Goal: Task Accomplishment & Management: Manage account settings

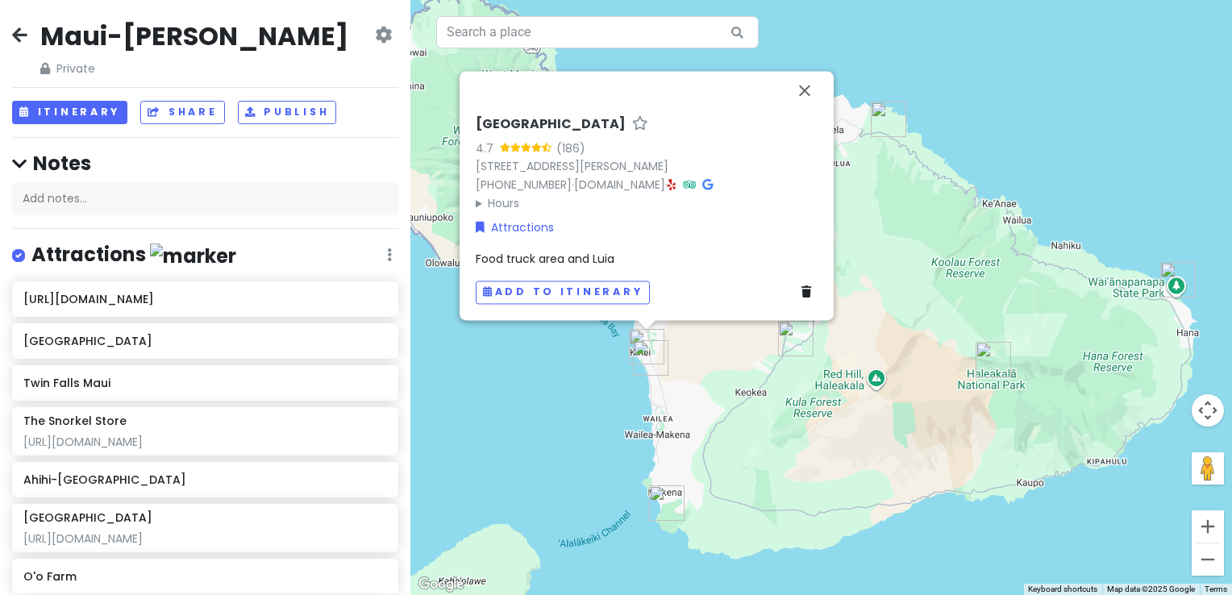
scroll to position [403, 0]
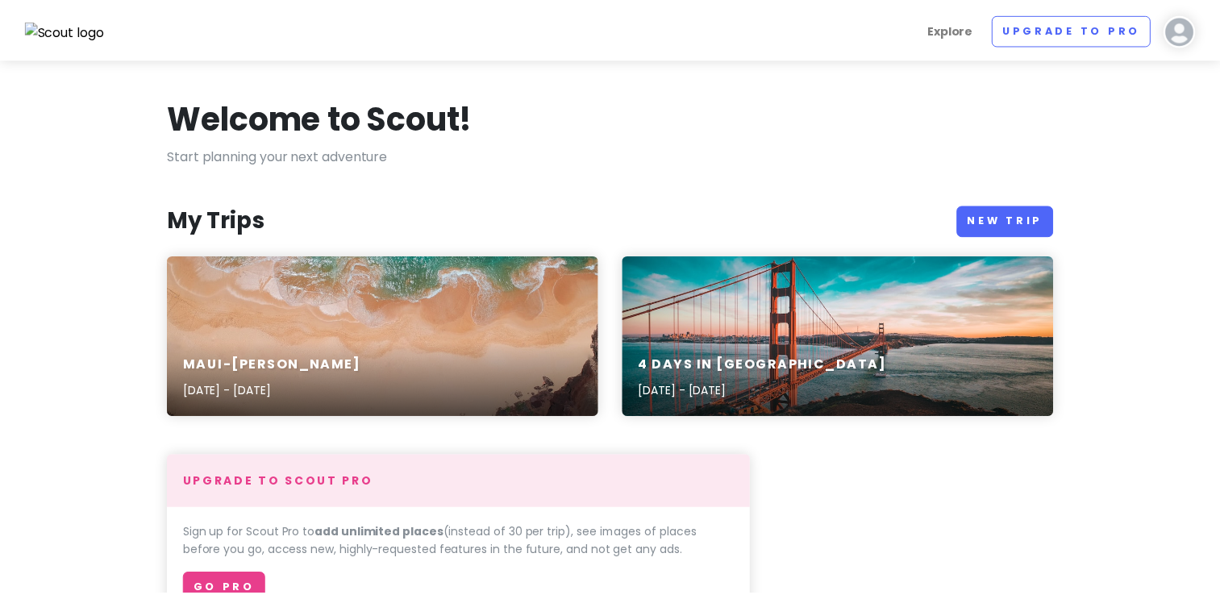
scroll to position [121, 0]
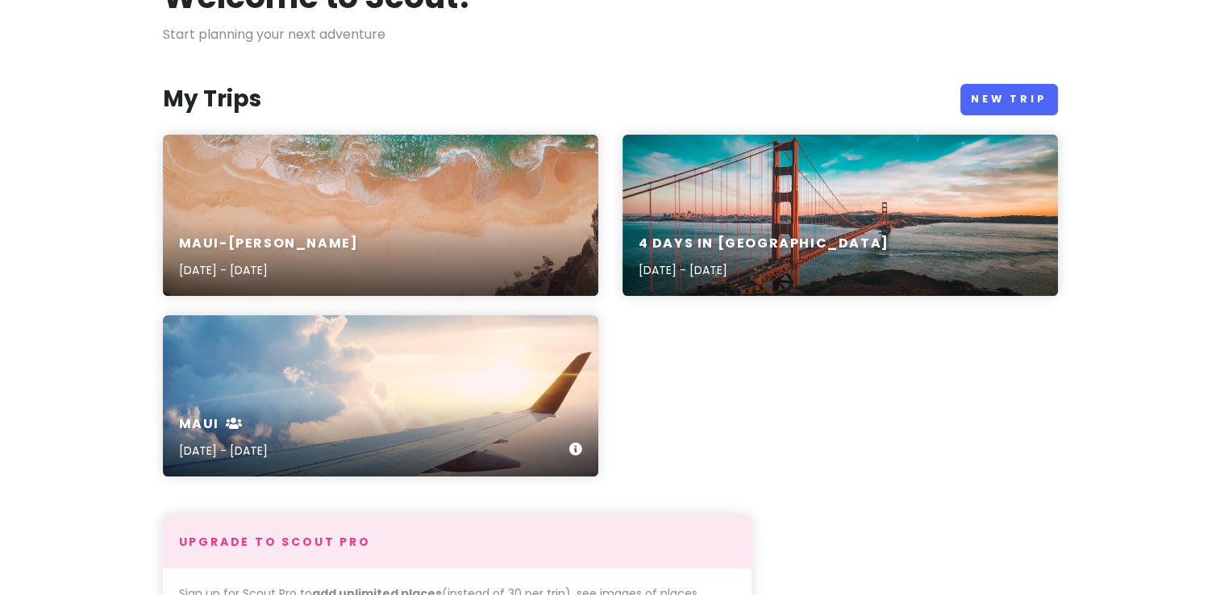
click at [319, 390] on div "maui [DATE] - [DATE]" at bounding box center [380, 395] width 435 height 161
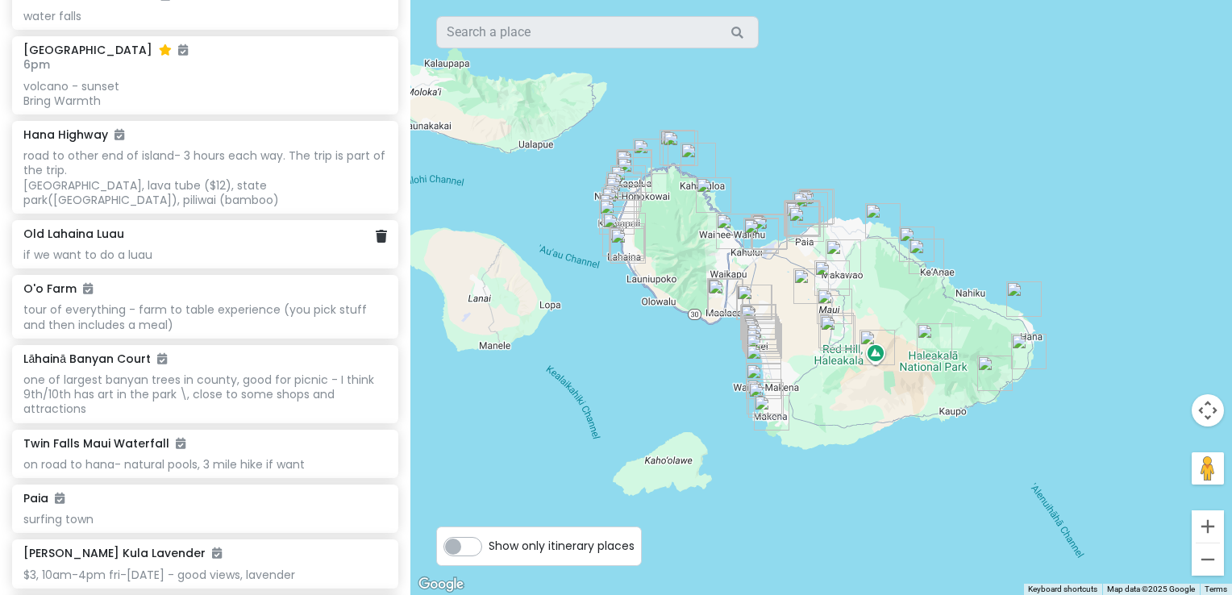
scroll to position [3022, 0]
click at [81, 353] on div "[GEOGRAPHIC_DATA] one of largest banyan trees in county, good for picnic - I th…" at bounding box center [205, 385] width 364 height 65
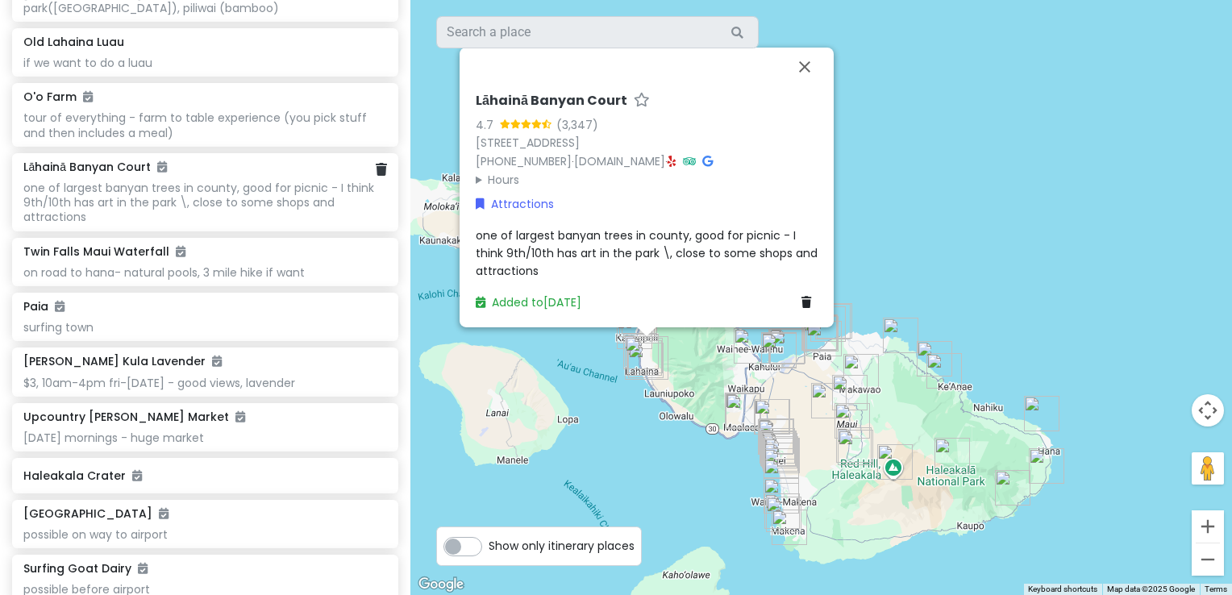
scroll to position [3212, 0]
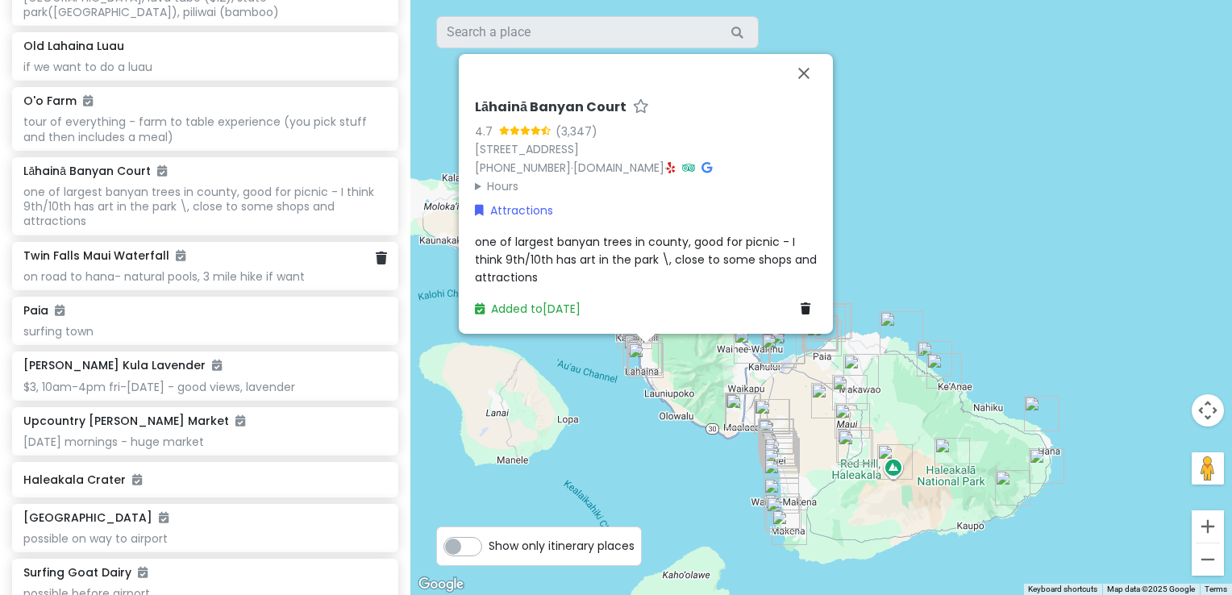
click at [91, 248] on div "[GEOGRAPHIC_DATA] on road to hana- natural pools, 3 mile hike if want" at bounding box center [205, 265] width 364 height 35
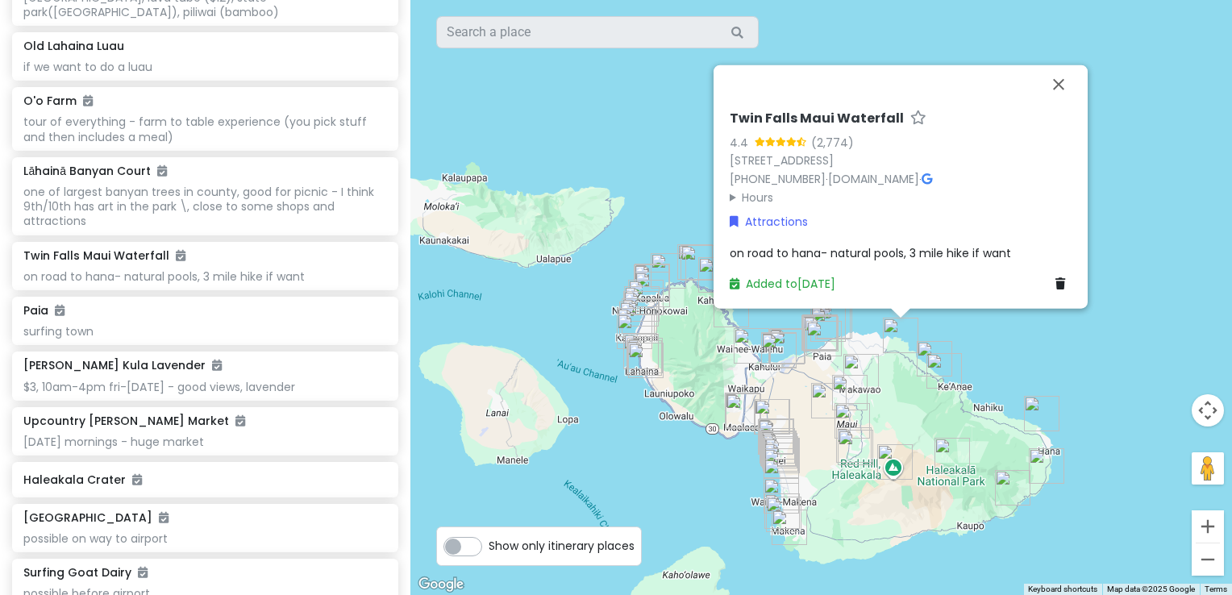
click at [892, 340] on img "Twin Falls Maui Waterfall" at bounding box center [901, 335] width 48 height 48
click at [41, 303] on h6 "Paia" at bounding box center [43, 310] width 41 height 15
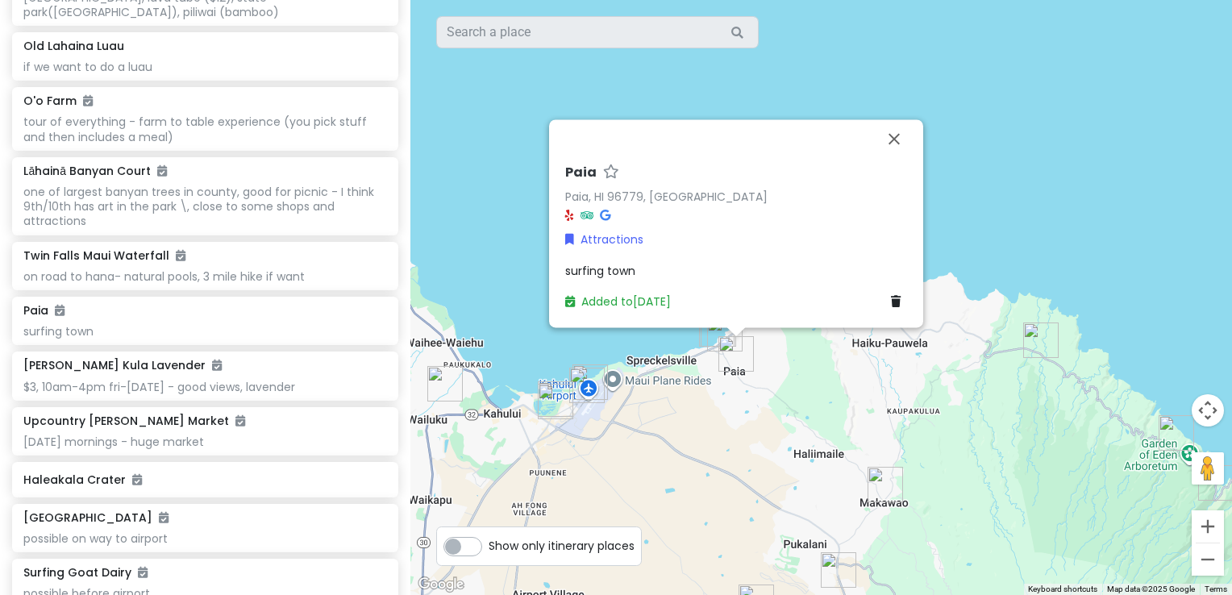
drag, startPoint x: 875, startPoint y: 345, endPoint x: 642, endPoint y: 363, distance: 233.7
click at [642, 363] on div "Paia Paia, HI 96779, [GEOGRAPHIC_DATA] Attractions surfing town Added to [DATE]" at bounding box center [821, 297] width 822 height 595
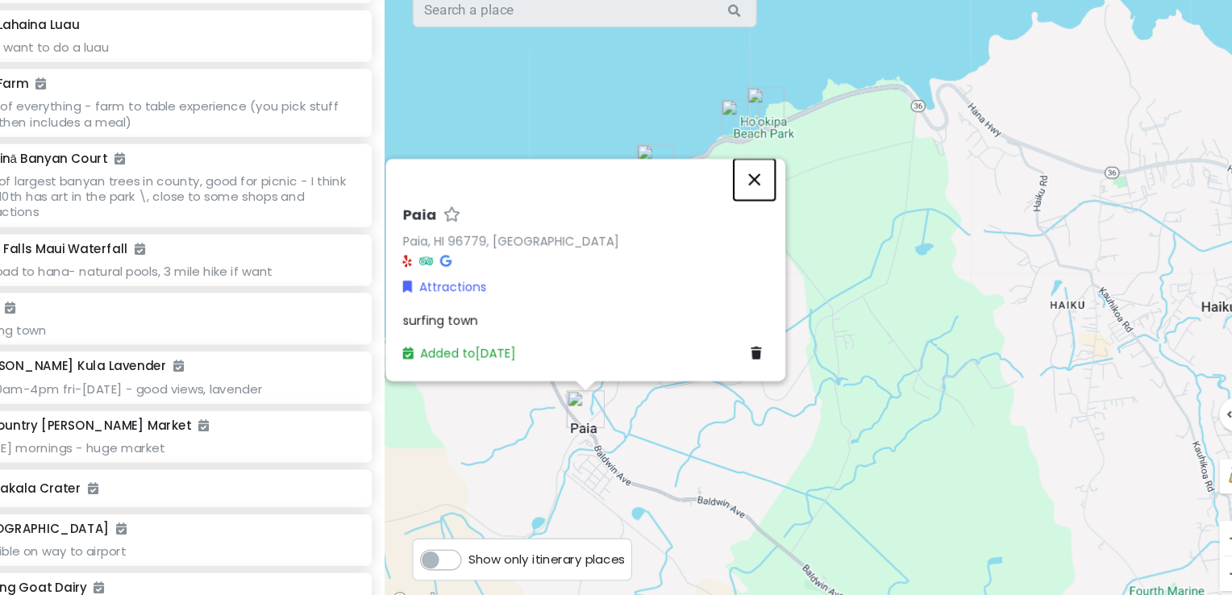
click at [752, 199] on button "Close" at bounding box center [756, 190] width 39 height 39
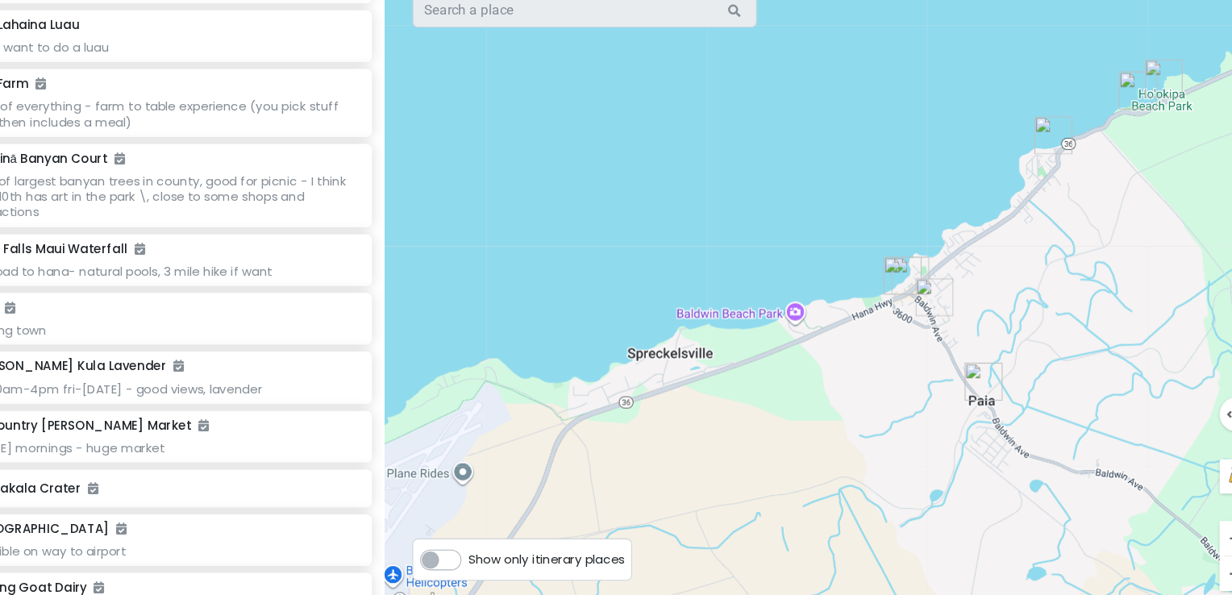
drag, startPoint x: 594, startPoint y: 352, endPoint x: 971, endPoint y: 326, distance: 378.3
click at [971, 326] on div at bounding box center [821, 297] width 822 height 595
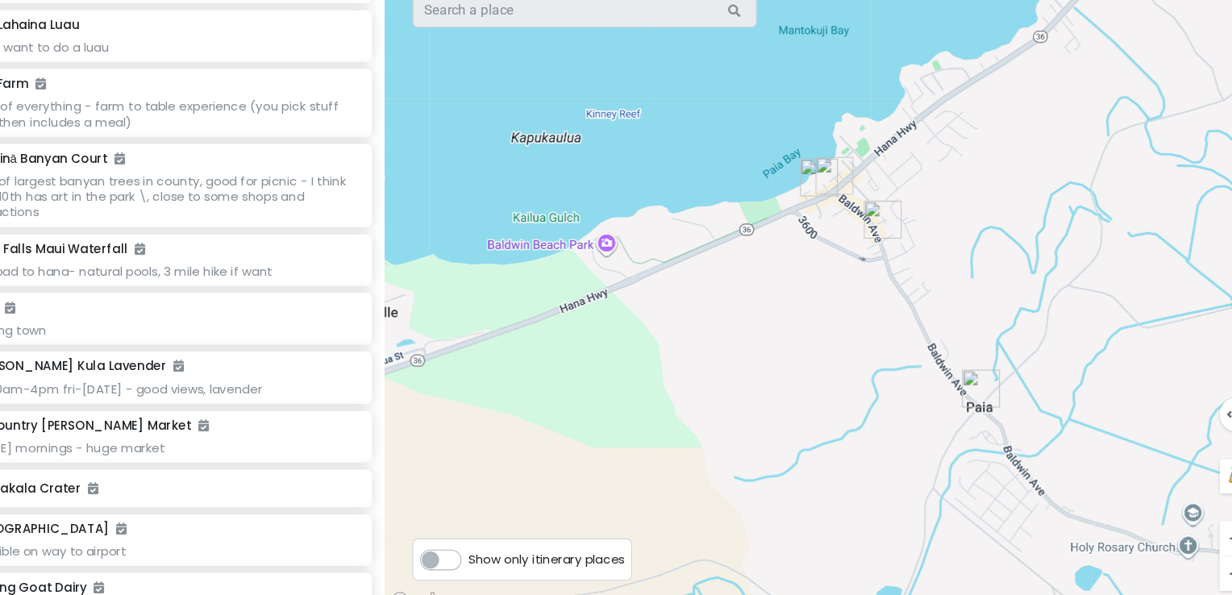
click at [962, 388] on img "Paia" at bounding box center [968, 386] width 48 height 48
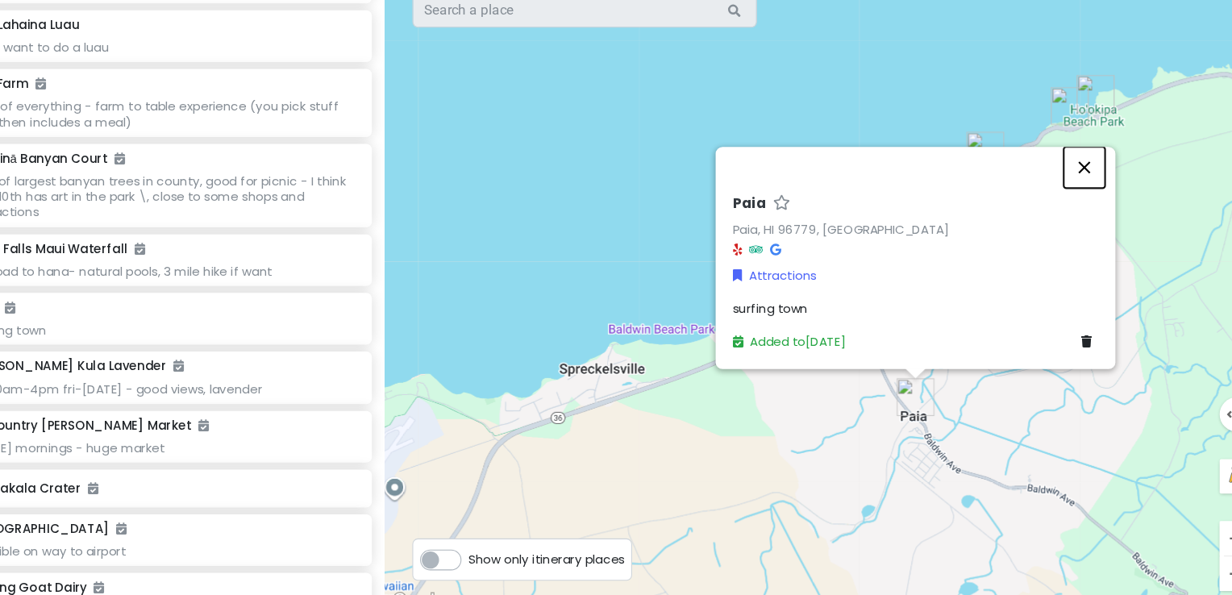
click at [1062, 184] on button "Close" at bounding box center [1065, 179] width 39 height 39
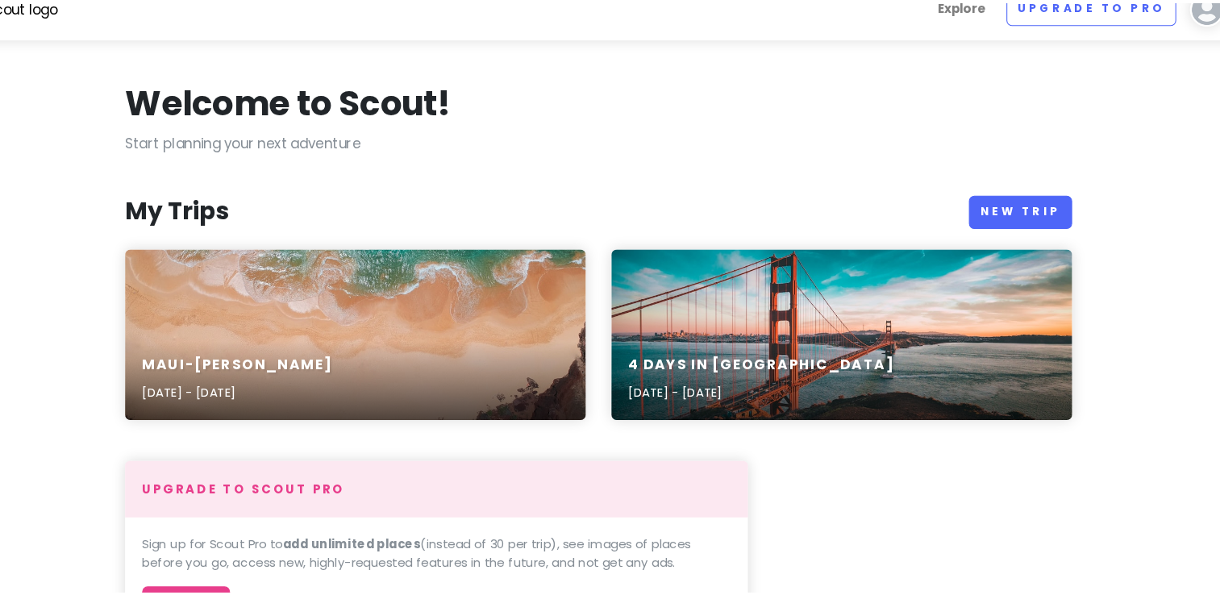
scroll to position [121, 0]
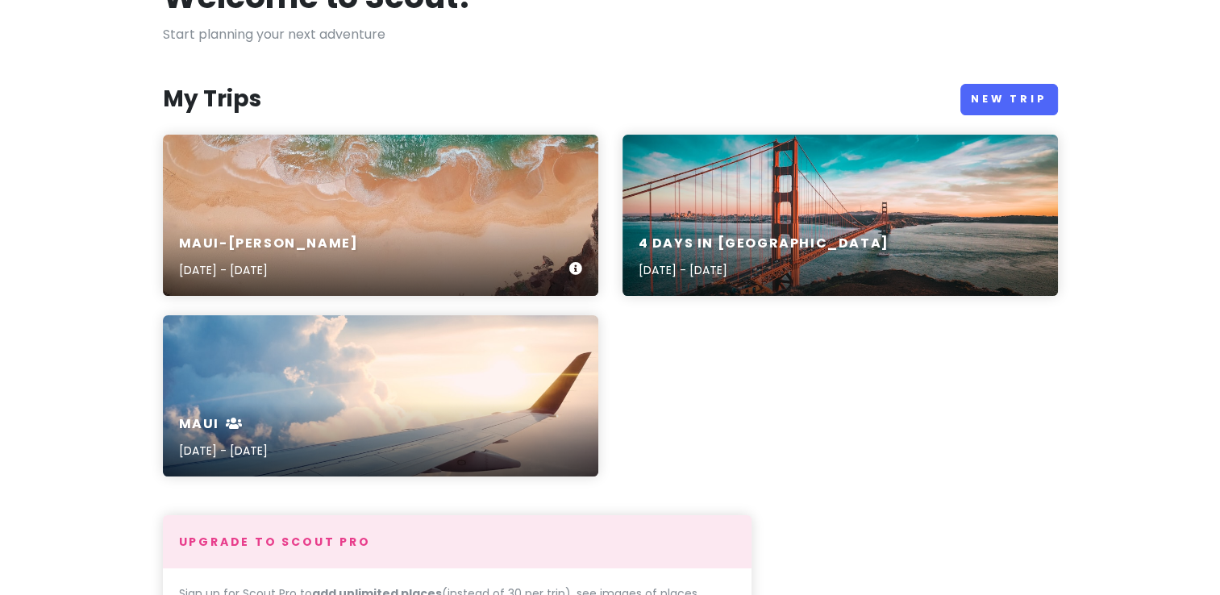
click at [328, 248] on div "Maui-Kihei Trip [DATE] - [DATE]" at bounding box center [380, 257] width 435 height 77
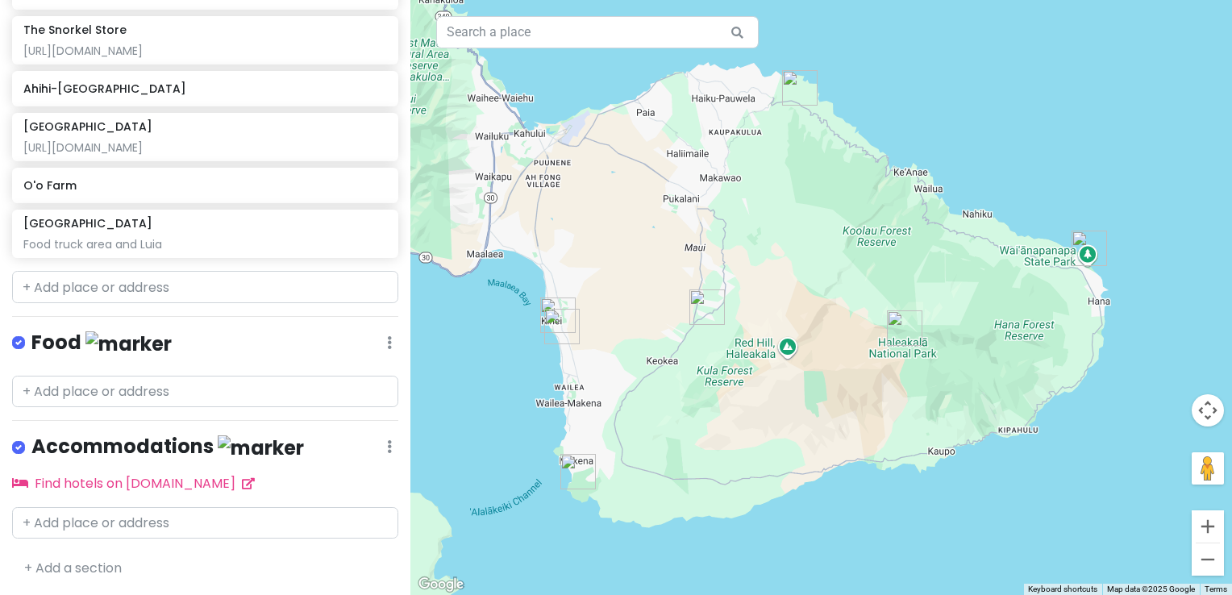
scroll to position [401, 0]
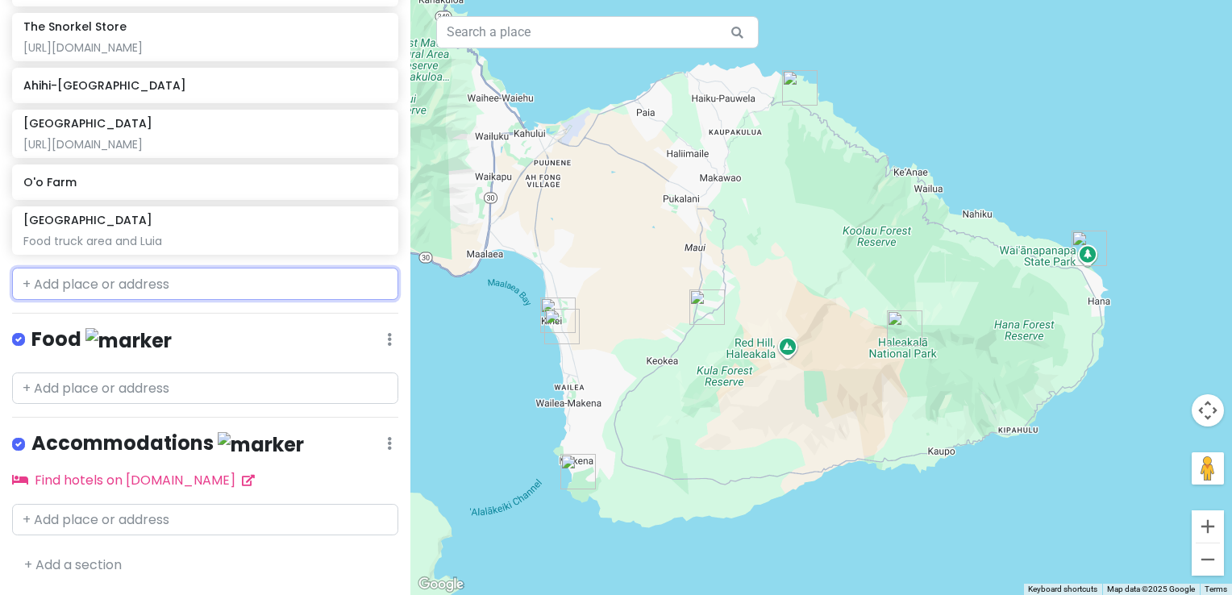
click at [130, 291] on input "text" at bounding box center [205, 284] width 386 height 32
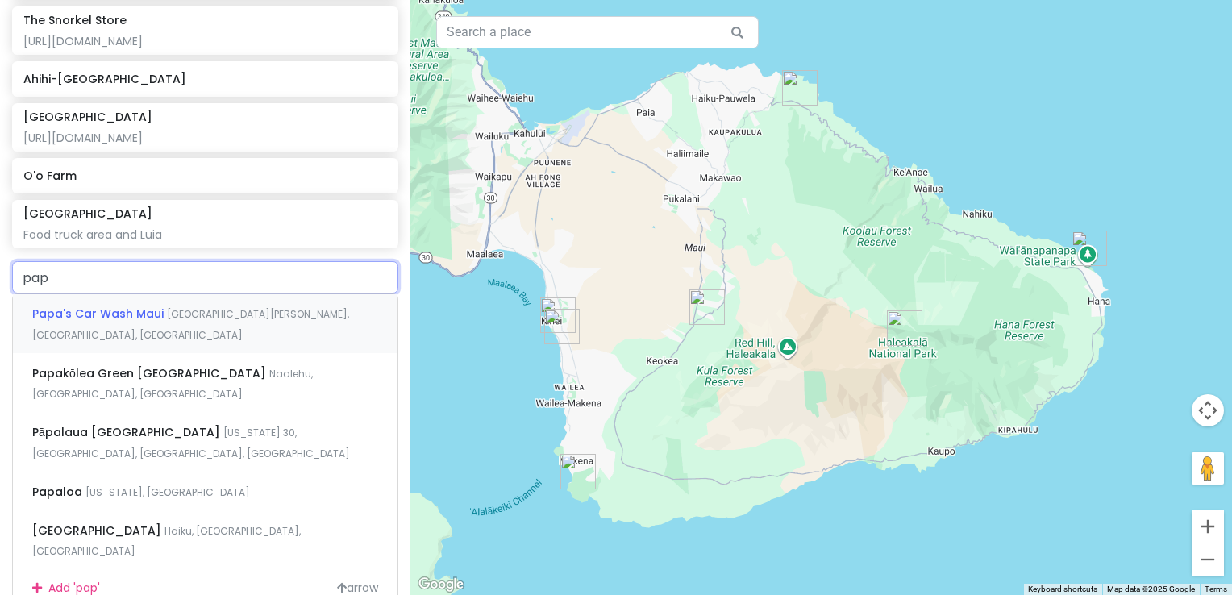
type input "pa"
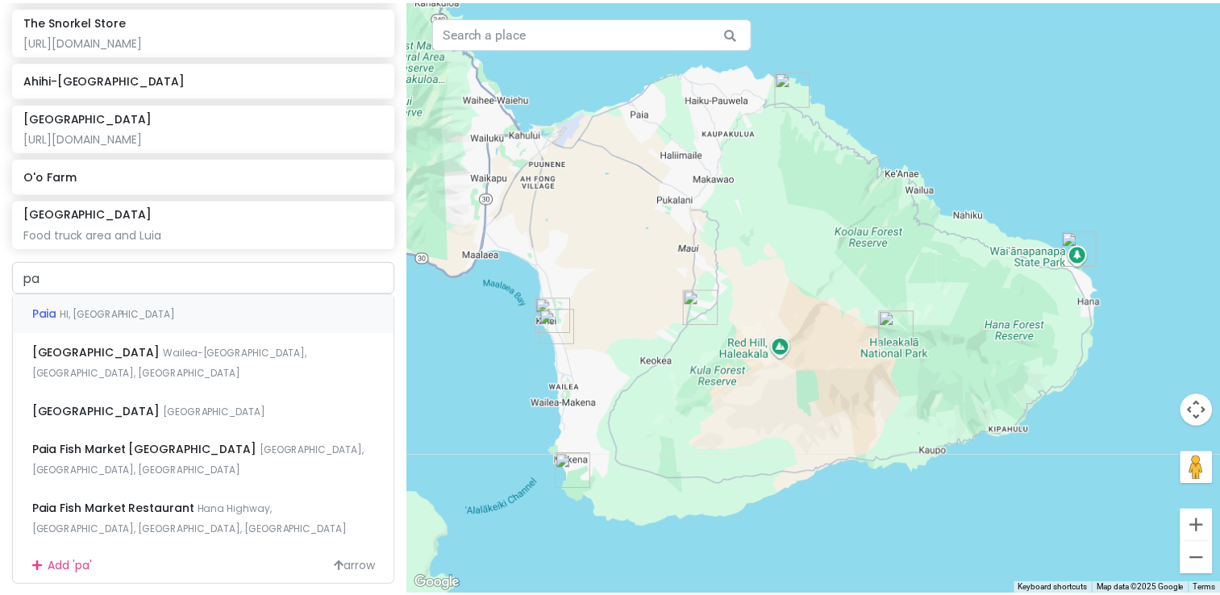
scroll to position [121, 0]
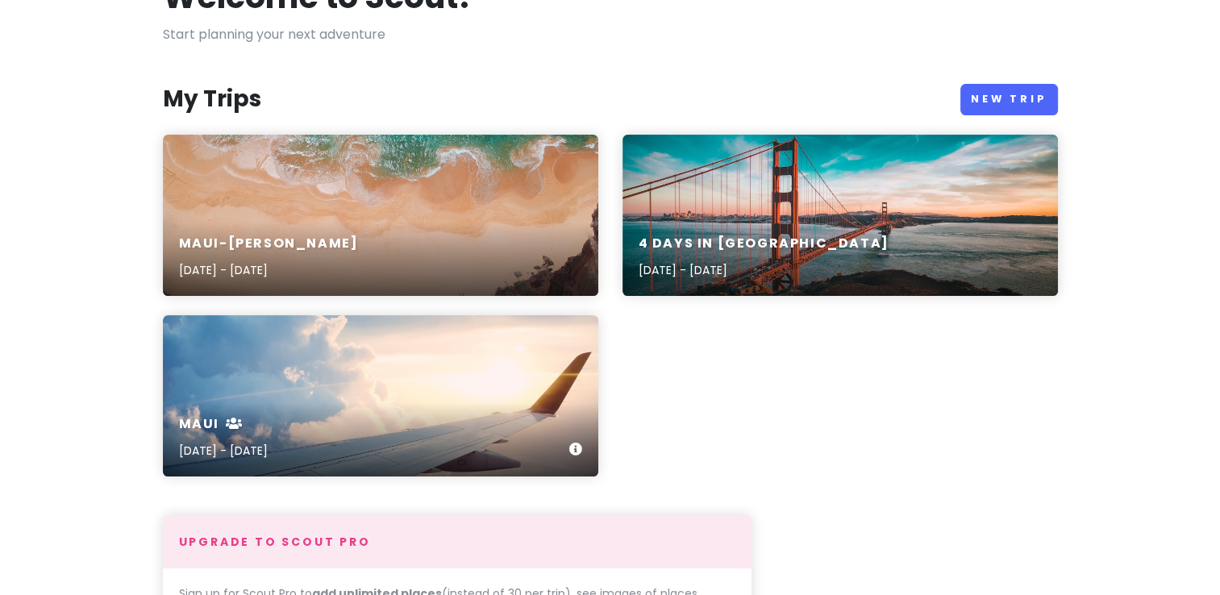
click at [319, 388] on div "maui [DATE] - [DATE]" at bounding box center [380, 395] width 435 height 161
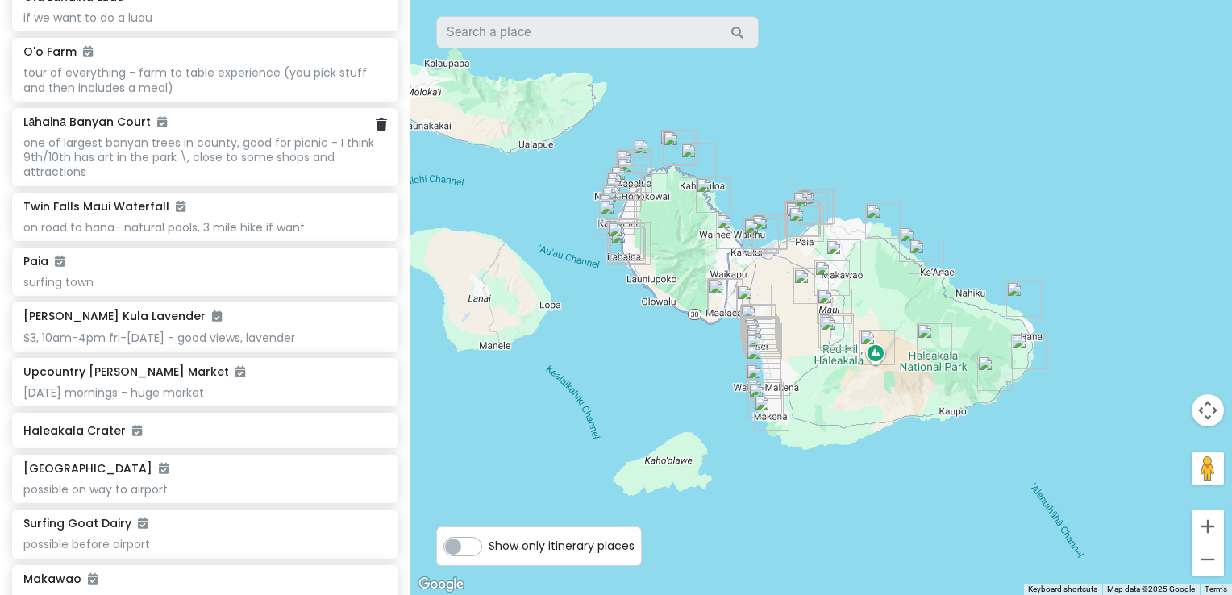
scroll to position [3259, 0]
click at [90, 310] on h6 "[PERSON_NAME] Kula Lavender" at bounding box center [122, 317] width 198 height 15
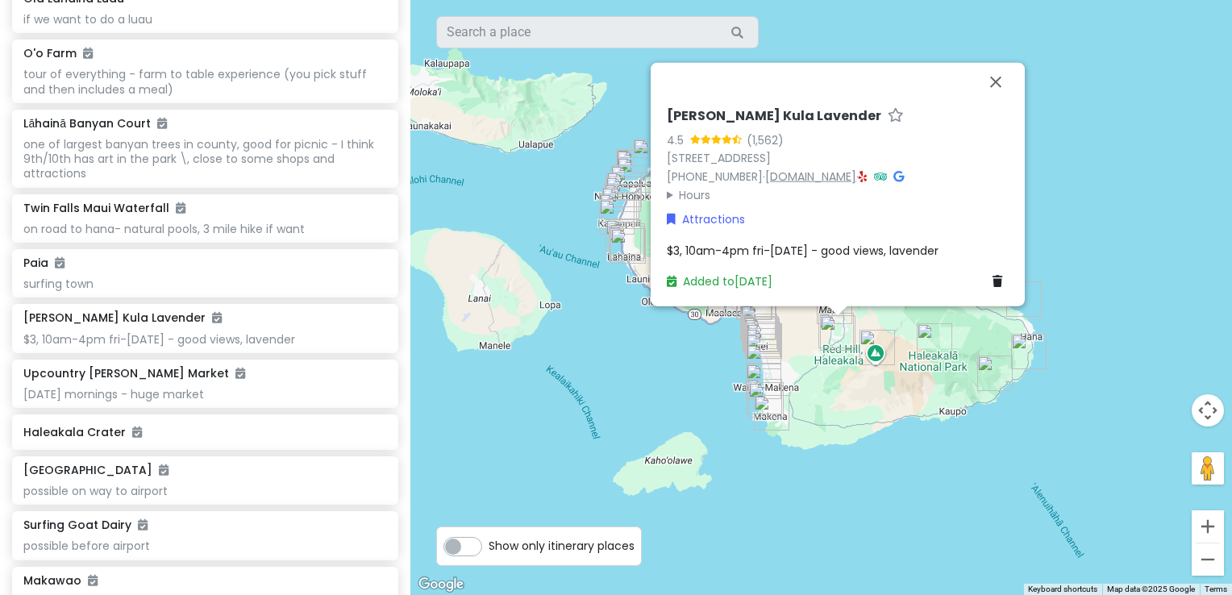
click at [806, 179] on link "[DOMAIN_NAME]" at bounding box center [810, 177] width 91 height 16
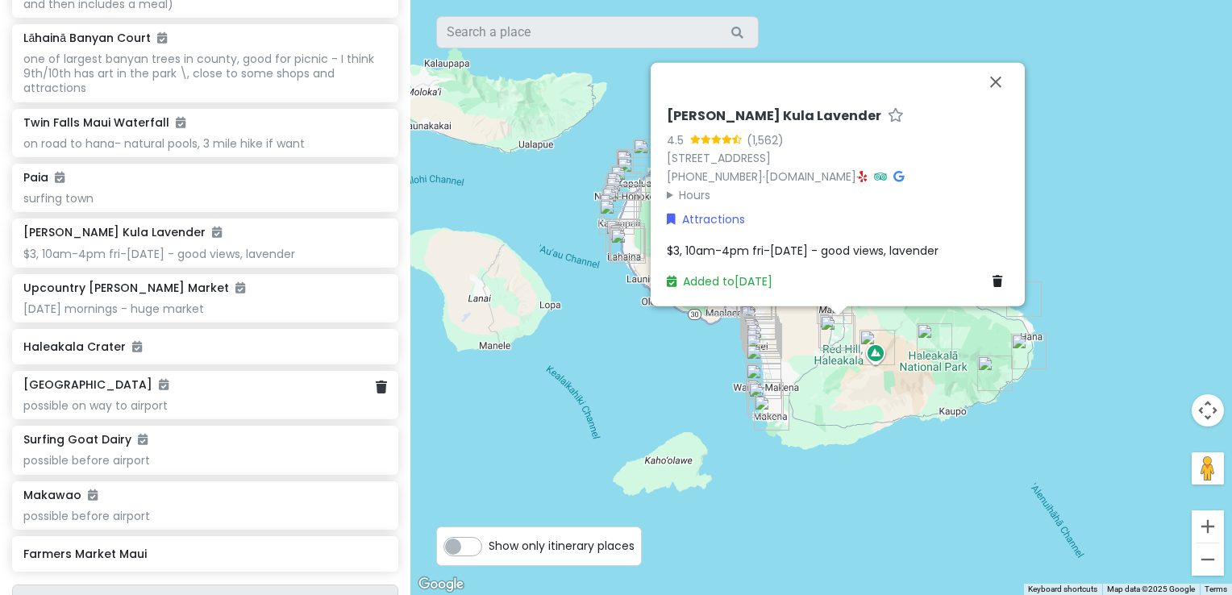
scroll to position [3345, 0]
click at [81, 281] on div "Upcountry [PERSON_NAME] Market [DATE] mornings - huge market" at bounding box center [205, 298] width 364 height 35
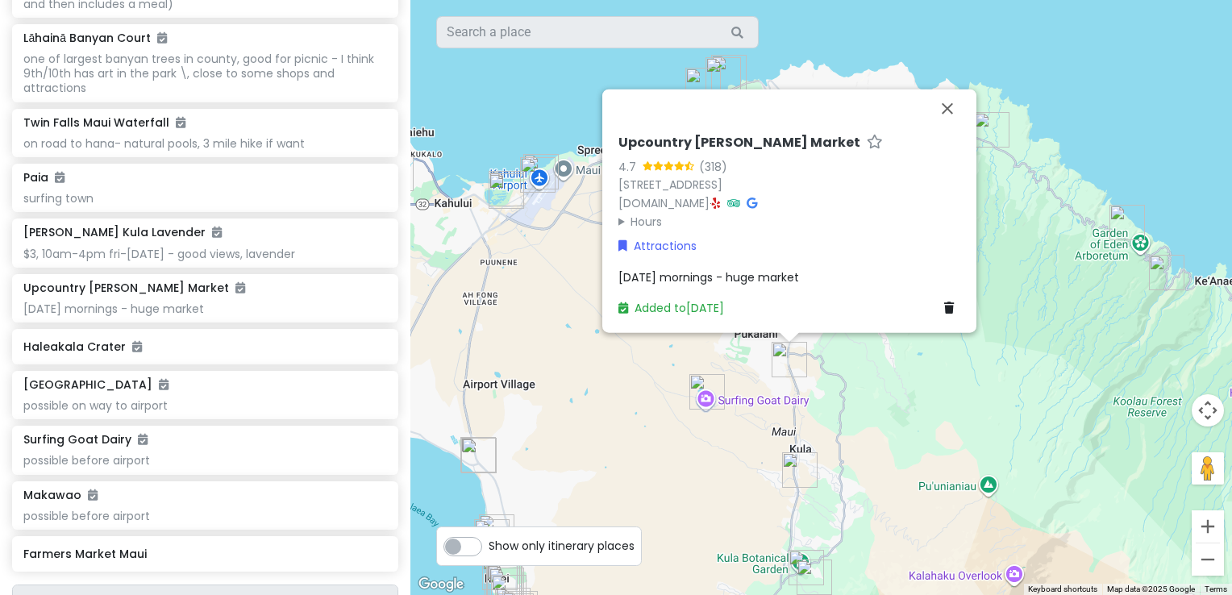
drag, startPoint x: 748, startPoint y: 257, endPoint x: 874, endPoint y: 402, distance: 191.5
click at [874, 404] on div "Upcountry [PERSON_NAME] Market 4.7 (318) [STREET_ADDRESS] [DOMAIN_NAME] · Hours…" at bounding box center [821, 297] width 822 height 595
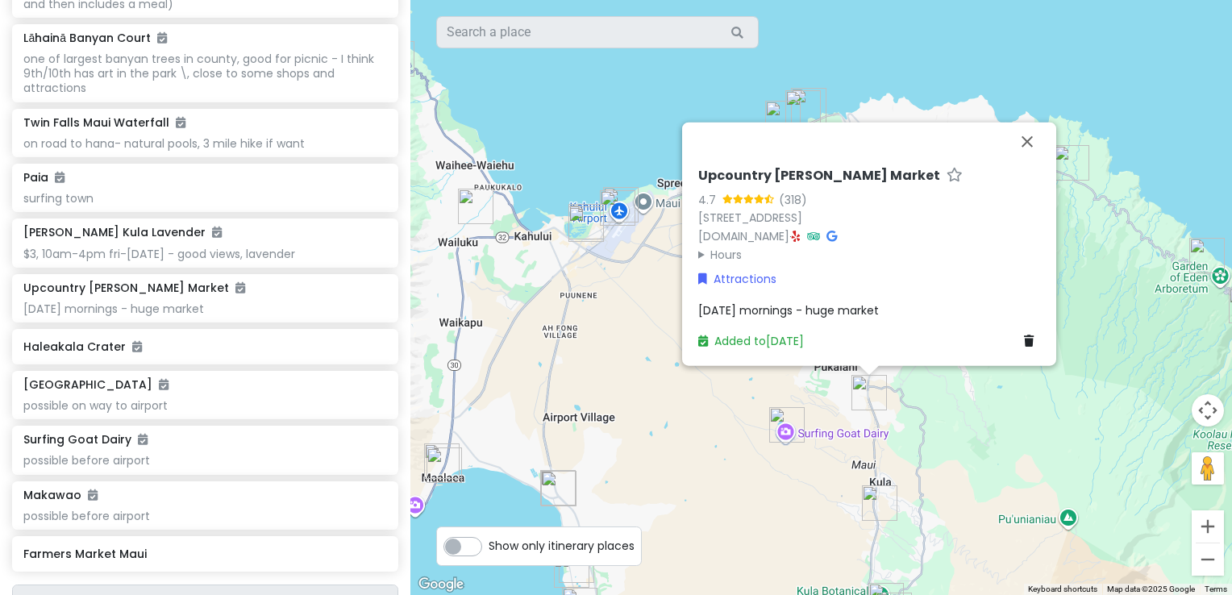
drag, startPoint x: 823, startPoint y: 348, endPoint x: 904, endPoint y: 418, distance: 107.5
click at [904, 418] on div "Upcountry [PERSON_NAME] Market 4.7 (318) [STREET_ADDRESS] [DOMAIN_NAME] · Hours…" at bounding box center [821, 297] width 822 height 595
click at [789, 234] on link "[DOMAIN_NAME]" at bounding box center [743, 236] width 91 height 16
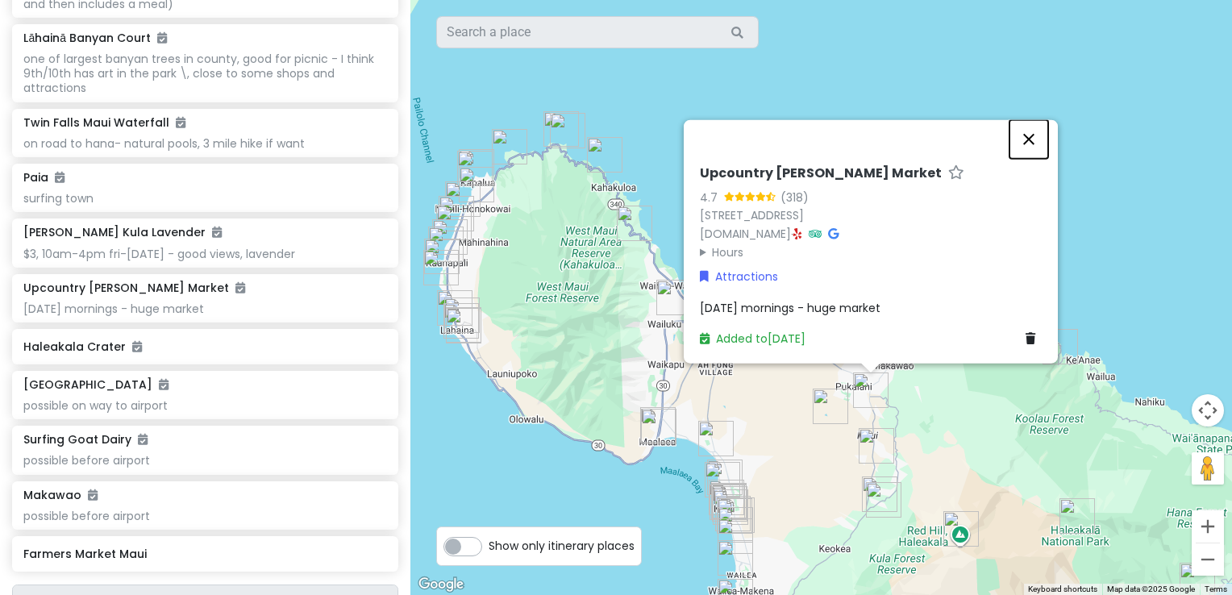
click at [1029, 144] on button "Close" at bounding box center [1029, 139] width 39 height 39
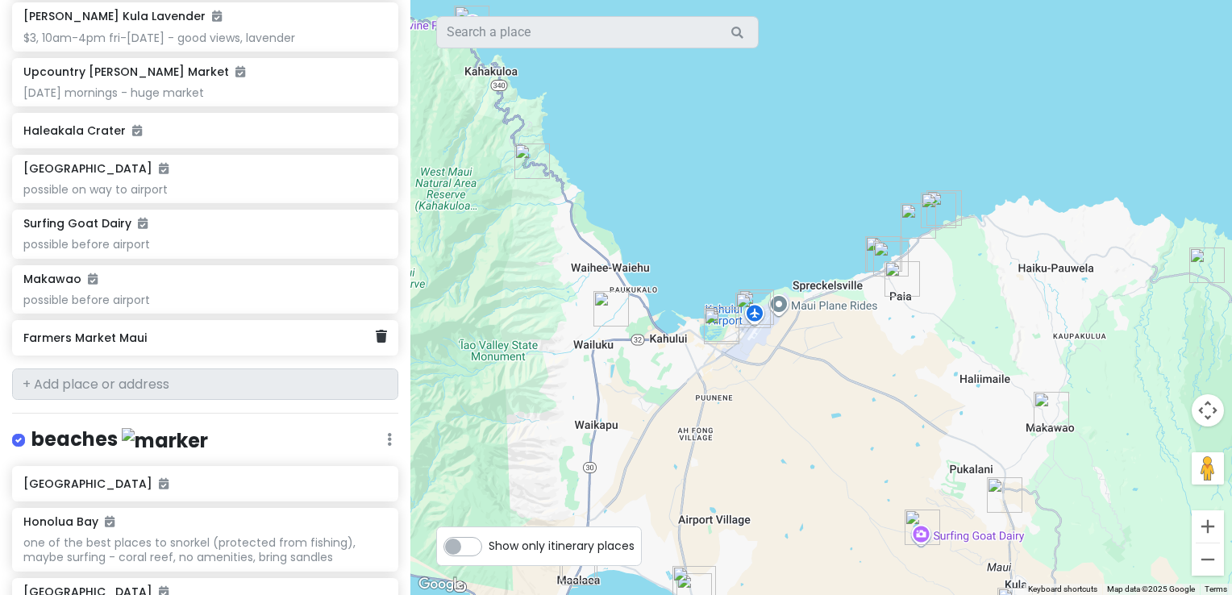
scroll to position [3559, 0]
click at [71, 218] on div "Surfing Goat Dairy possible before airport" at bounding box center [205, 235] width 364 height 35
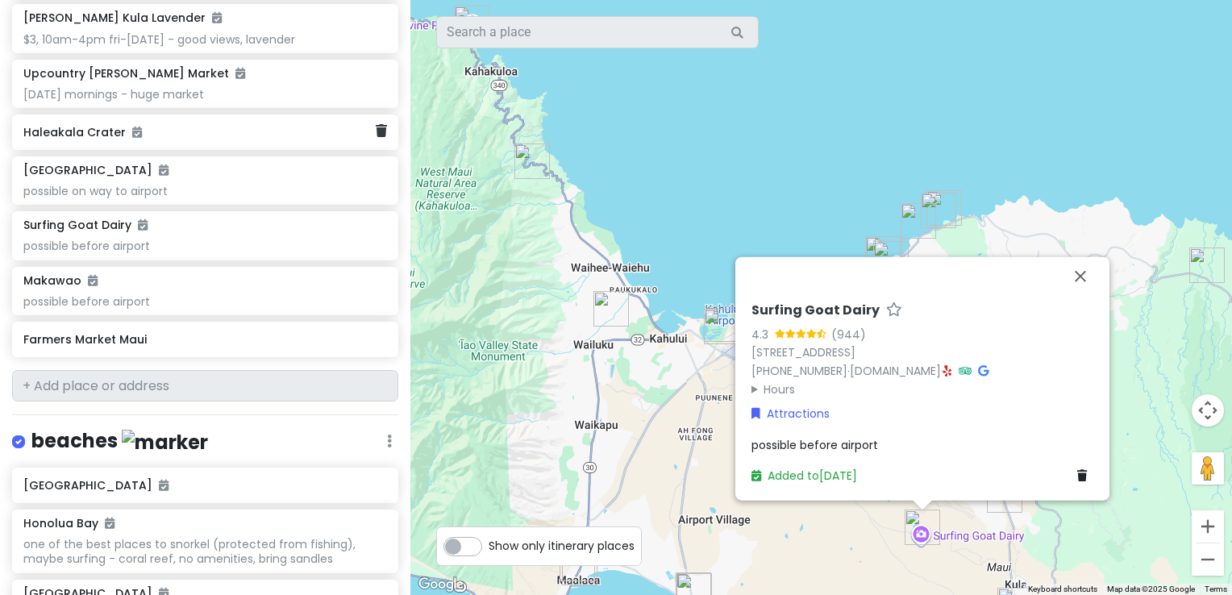
click at [77, 121] on div "Haleakala Crater" at bounding box center [199, 132] width 352 height 23
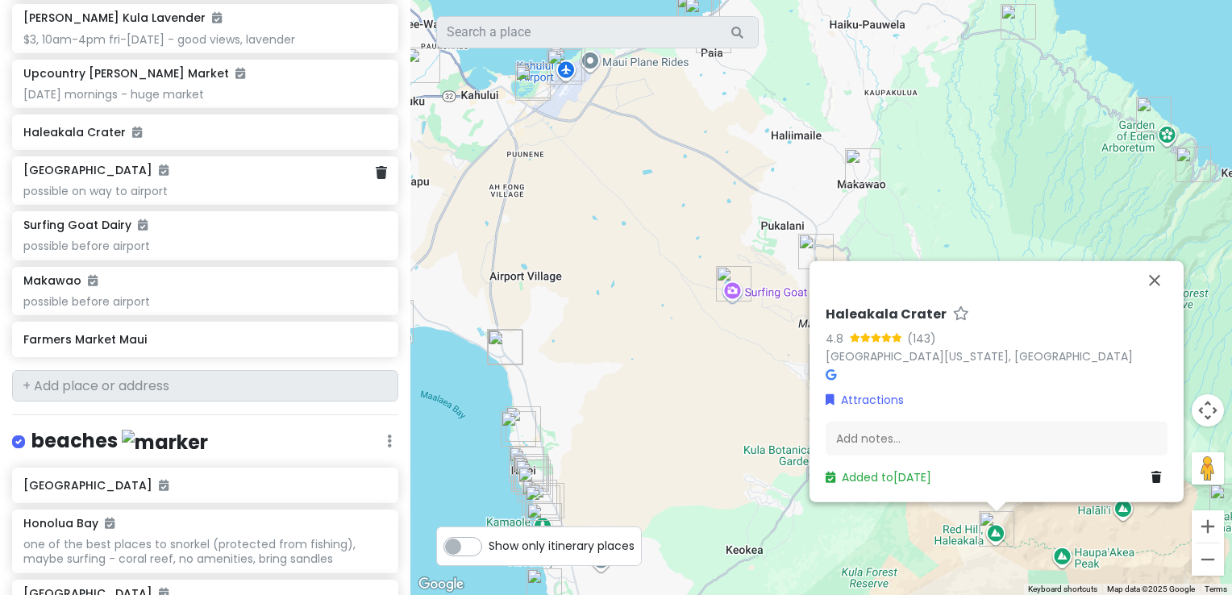
click at [94, 184] on div "possible on way to airport" at bounding box center [205, 191] width 364 height 15
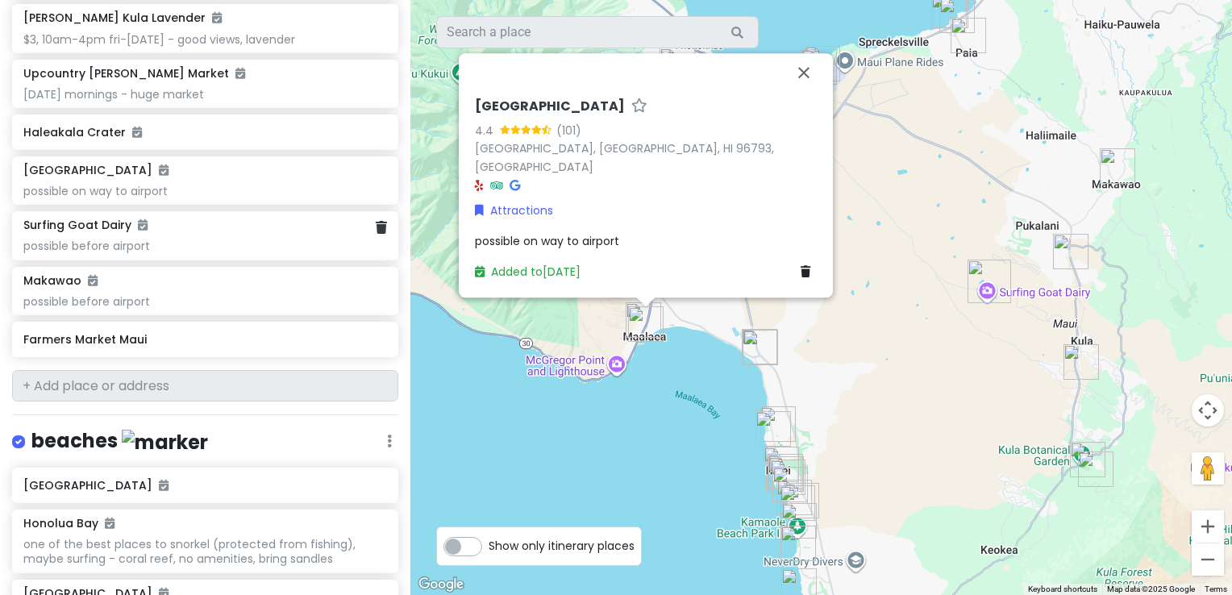
click at [81, 218] on div "Surfing Goat Dairy possible before airport" at bounding box center [205, 235] width 364 height 35
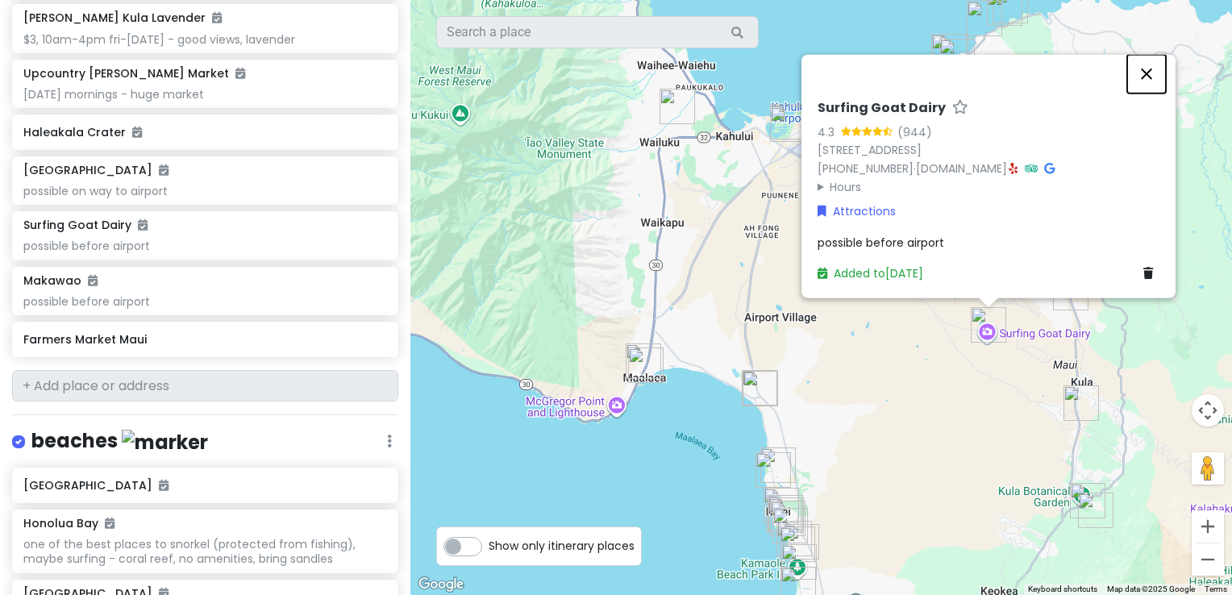
click at [1143, 74] on button "Close" at bounding box center [1146, 74] width 39 height 39
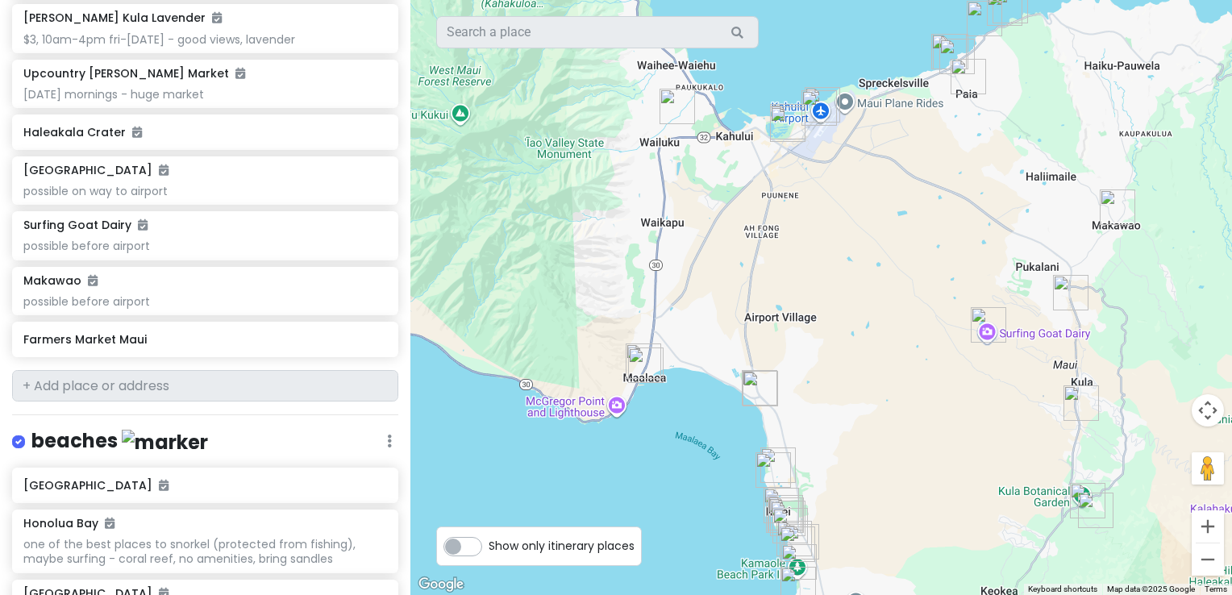
click at [1018, 342] on div at bounding box center [821, 297] width 822 height 595
click at [97, 218] on div "Surfing Goat Dairy possible before airport" at bounding box center [205, 235] width 364 height 35
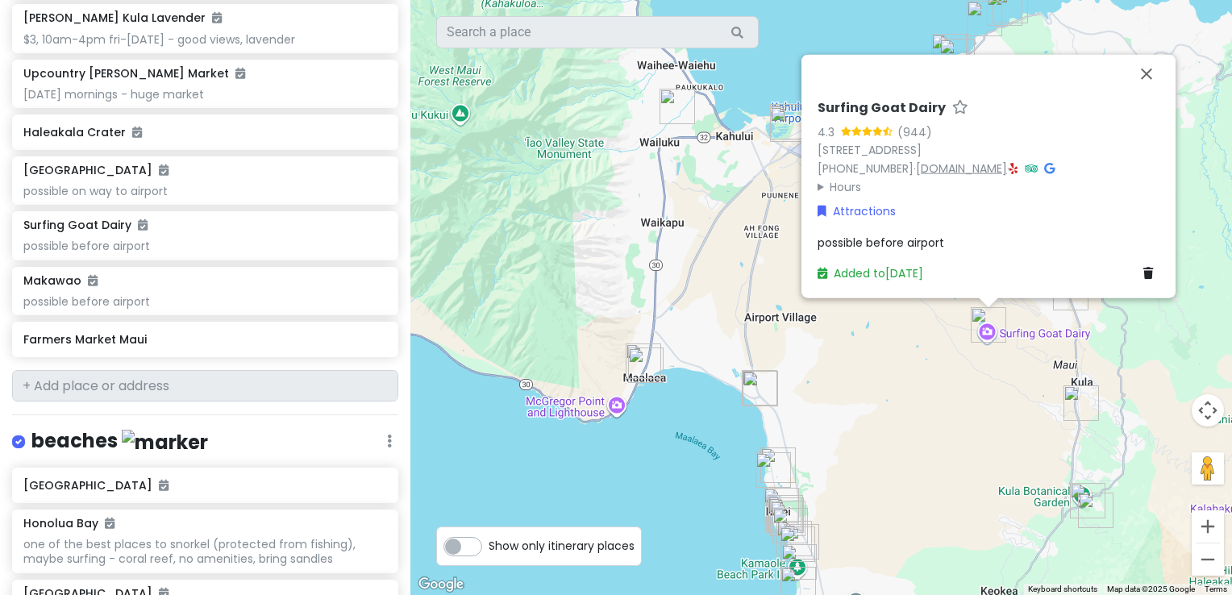
click at [953, 165] on link "[DOMAIN_NAME]" at bounding box center [961, 168] width 91 height 16
click at [106, 328] on div "Farmers Market Maui" at bounding box center [199, 339] width 352 height 23
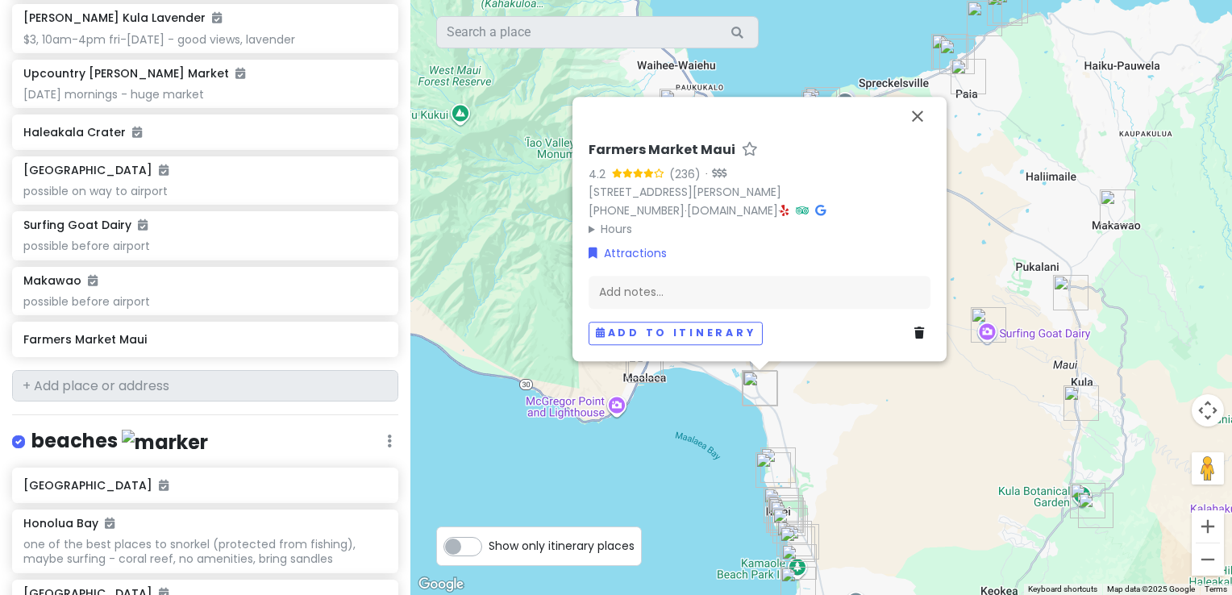
click at [757, 393] on img "Ululani's Hawaiian Shave Ice - Kihei" at bounding box center [760, 388] width 48 height 48
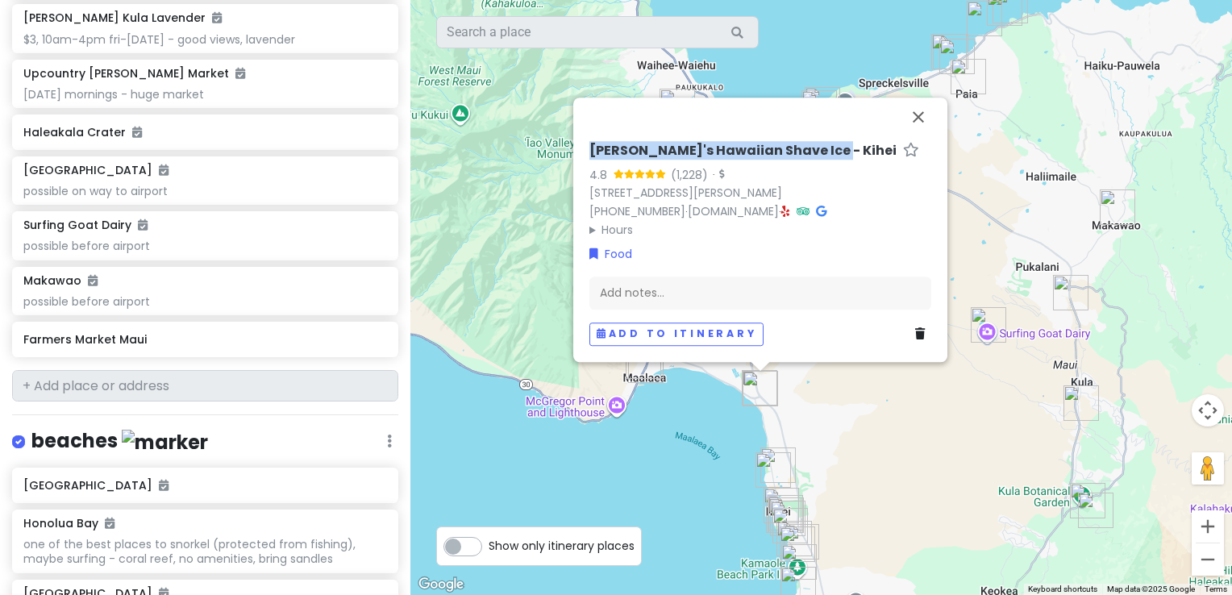
drag, startPoint x: 822, startPoint y: 137, endPoint x: 570, endPoint y: 105, distance: 253.7
click at [570, 105] on div "[PERSON_NAME]'s Hawaiian Shave Ice - Kihei 4.8 (1,228) · [STREET_ADDRESS] [PHON…" at bounding box center [821, 297] width 822 height 595
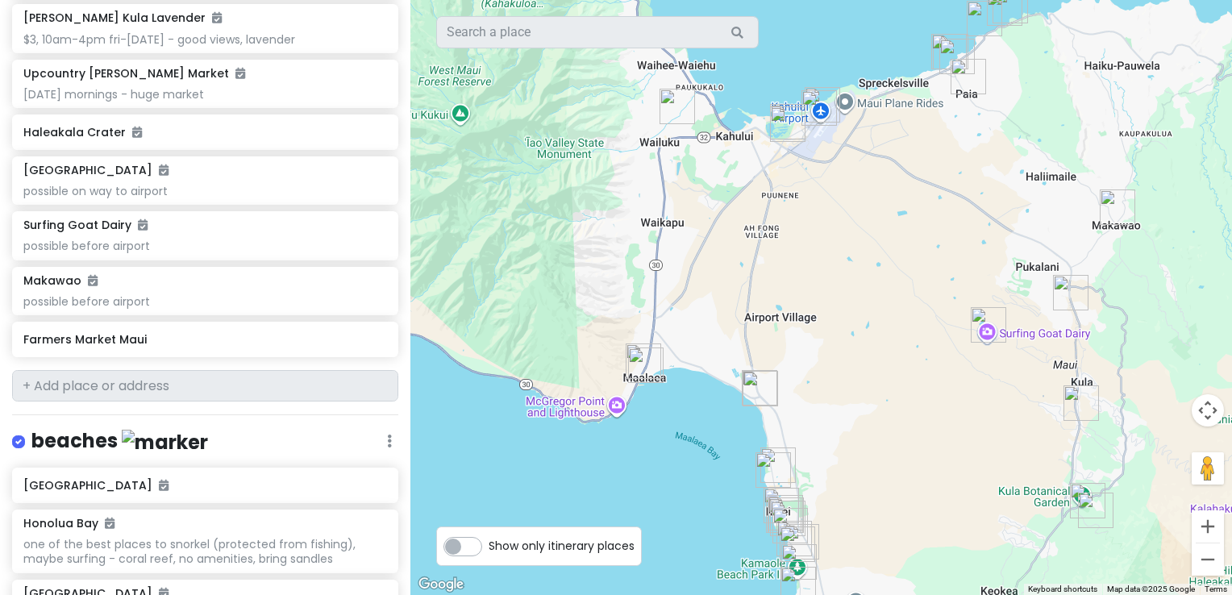
click at [764, 391] on img "Ululani's Hawaiian Shave Ice - Kihei" at bounding box center [760, 388] width 48 height 48
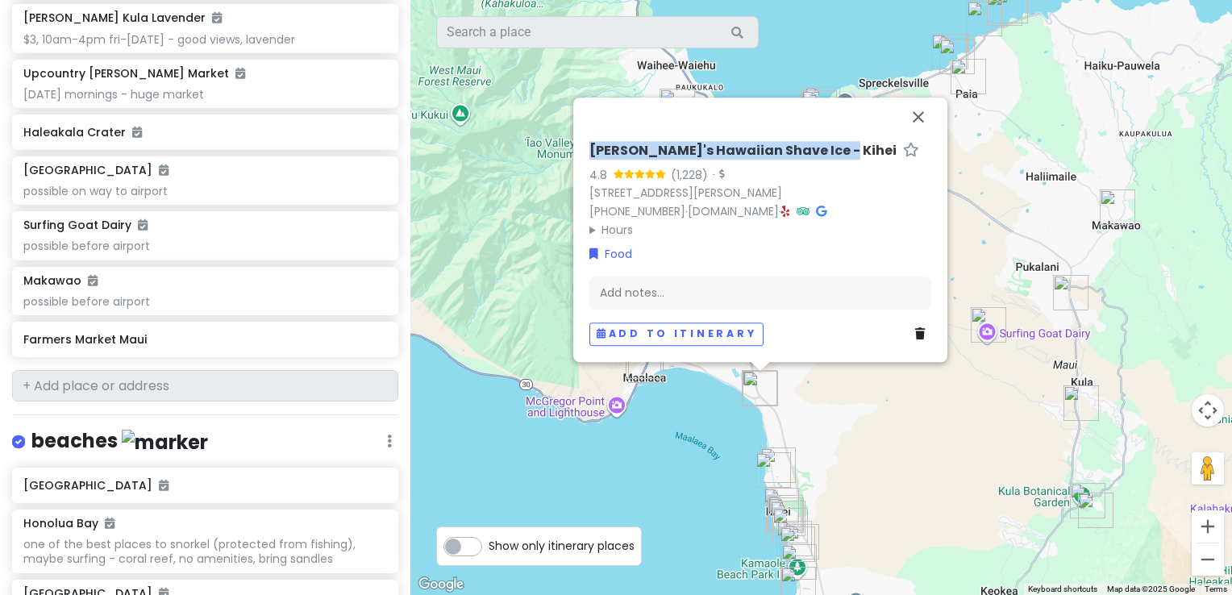
drag, startPoint x: 827, startPoint y: 139, endPoint x: 576, endPoint y: 141, distance: 250.8
click at [576, 141] on div "[PERSON_NAME]'s Hawaiian Shave Ice - Kihei 4.8 (1,228) · [STREET_ADDRESS] [PHON…" at bounding box center [760, 230] width 374 height 265
copy h6 "[PERSON_NAME]'s Hawaiian Shave Ice - Kihei"
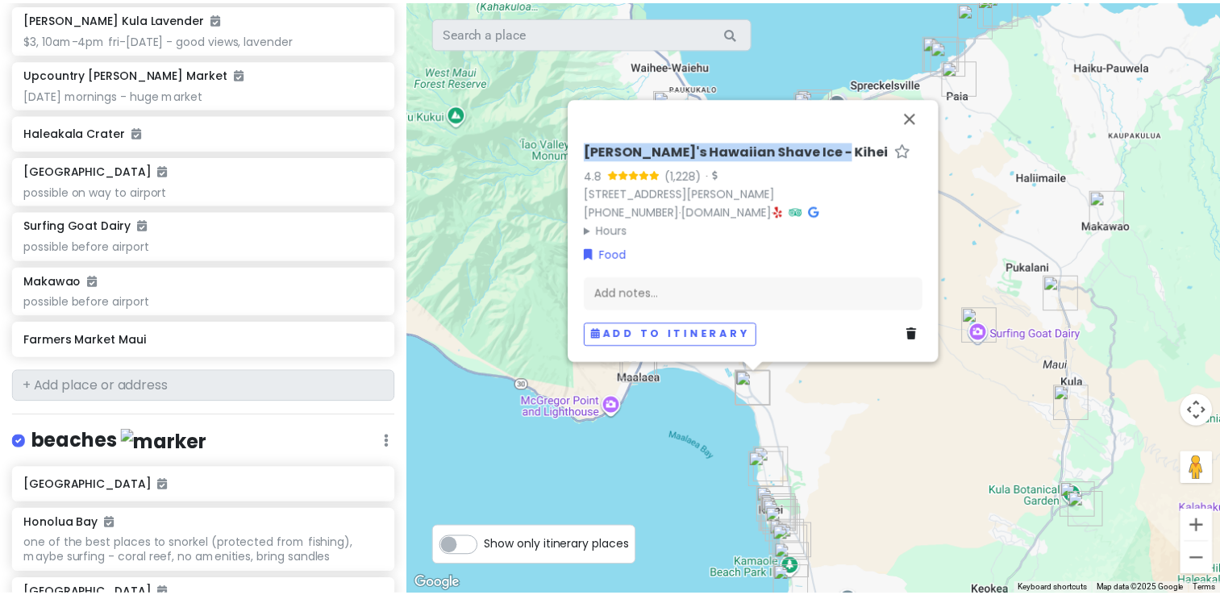
scroll to position [121, 0]
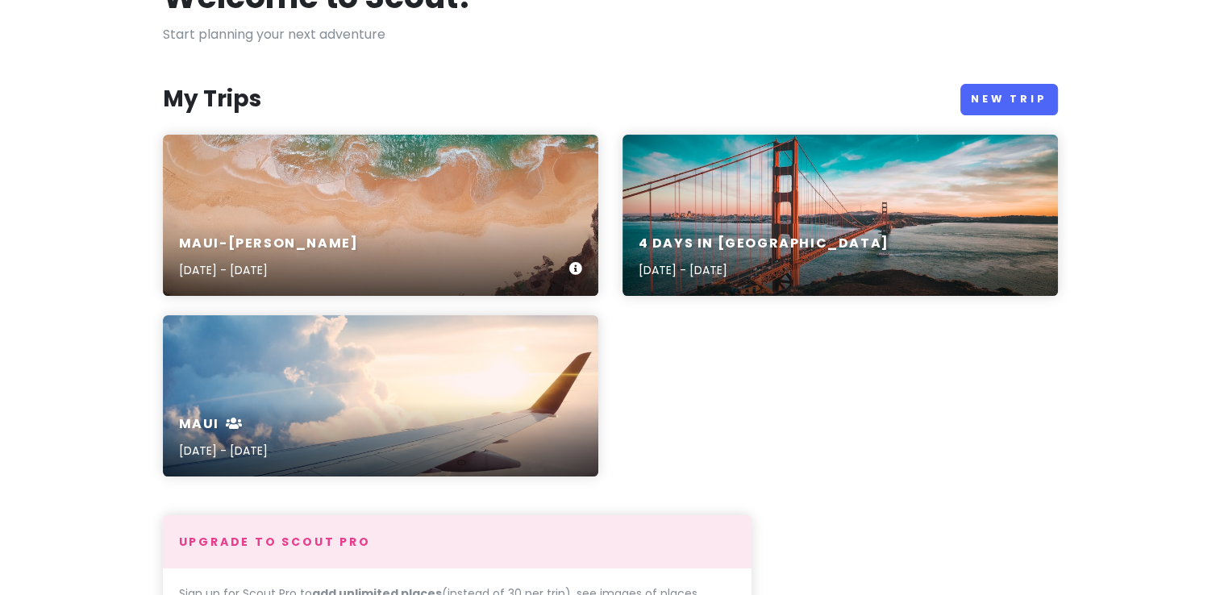
click at [374, 239] on div "Maui-Kihei Trip [DATE] - [DATE]" at bounding box center [380, 257] width 435 height 77
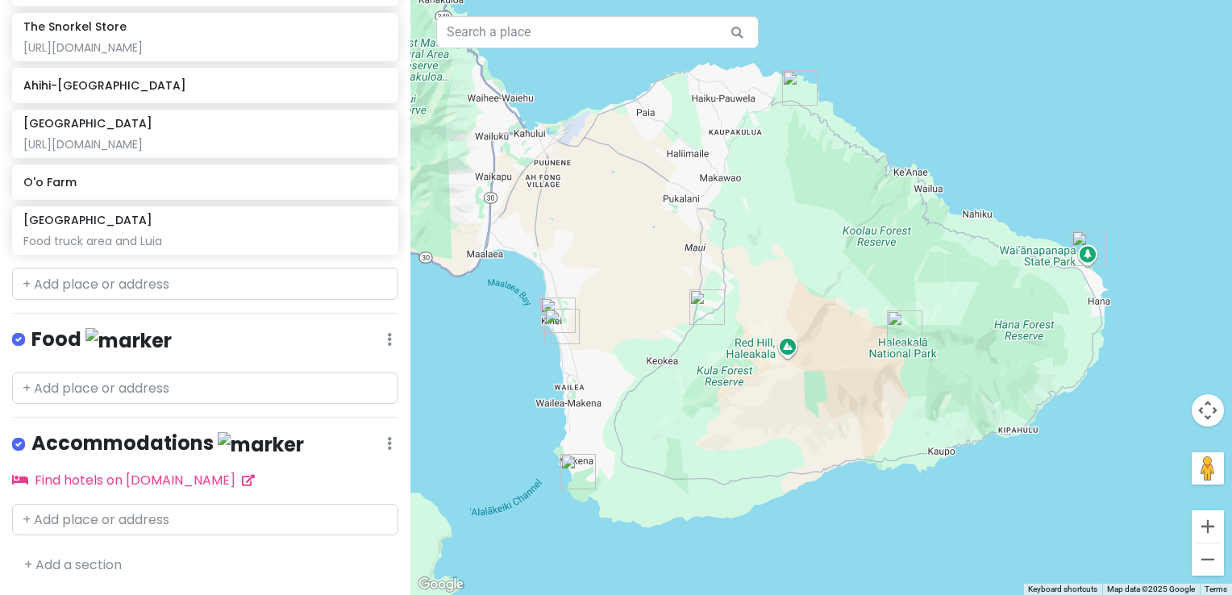
scroll to position [401, 0]
click at [146, 392] on input "text" at bounding box center [205, 389] width 386 height 32
paste input "[PERSON_NAME]'s Hawaiian Shave Ice - Kihei"
type input "[PERSON_NAME]'s Hawaiian Shave Ice - Kihei"
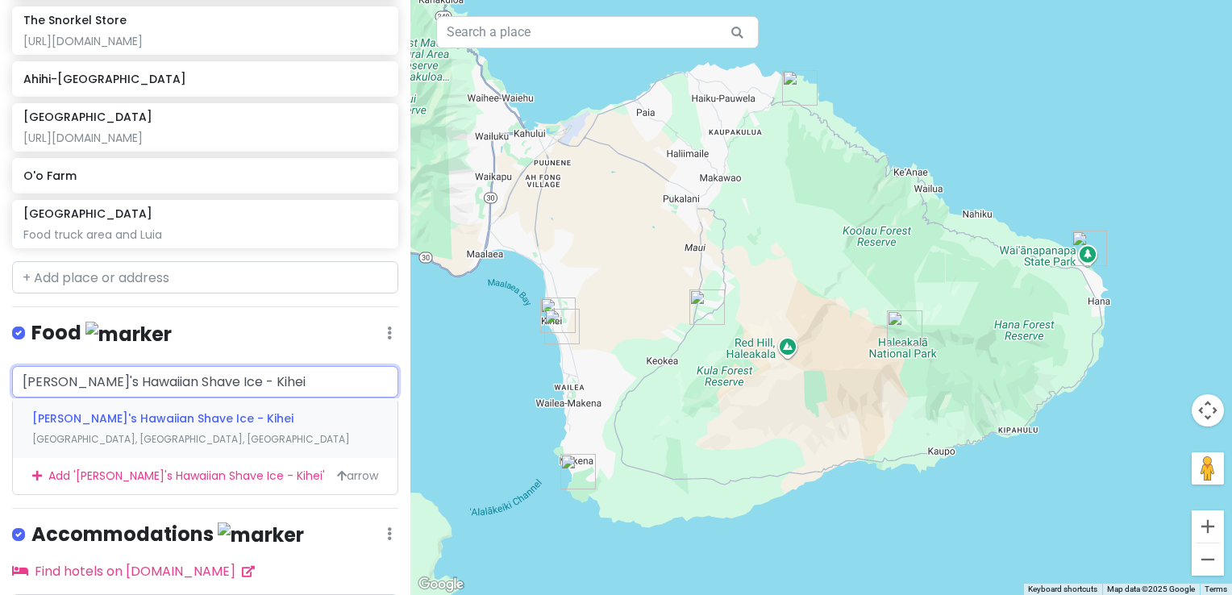
click at [138, 427] on span "[PERSON_NAME]'s Hawaiian Shave Ice - Kihei" at bounding box center [162, 418] width 261 height 16
